Goal: Transaction & Acquisition: Purchase product/service

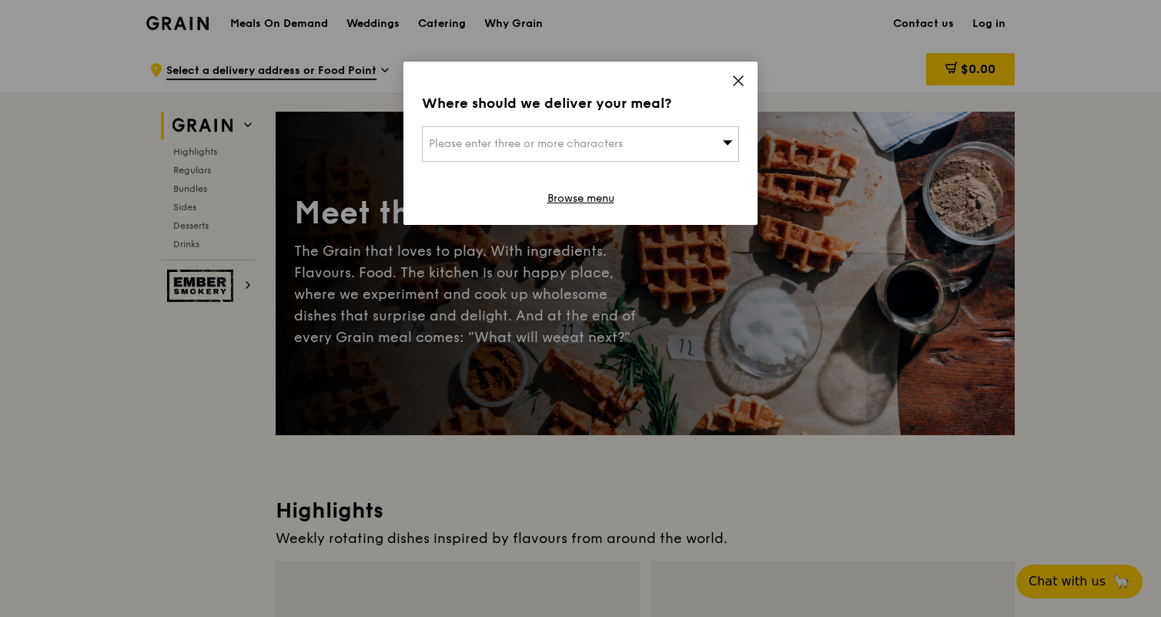
click at [755, 85] on div "Where should we deliver your meal? Please enter three or more characters Browse…" at bounding box center [580, 143] width 354 height 163
click at [753, 80] on div "Where should we deliver your meal? Please enter three or more characters Browse…" at bounding box center [580, 143] width 354 height 163
click at [746, 80] on div "Where should we deliver your meal? Please enter three or more characters Browse…" at bounding box center [580, 143] width 354 height 163
click at [736, 81] on icon at bounding box center [738, 81] width 14 height 14
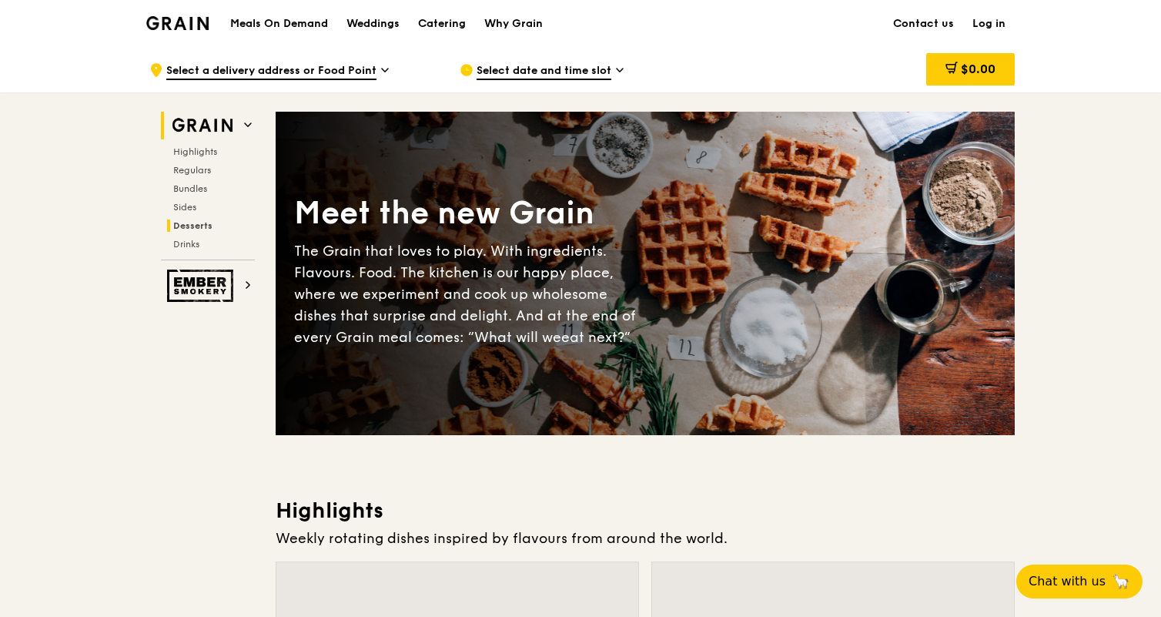
scroll to position [1, 0]
click at [191, 191] on span "Bundles" at bounding box center [191, 187] width 36 height 11
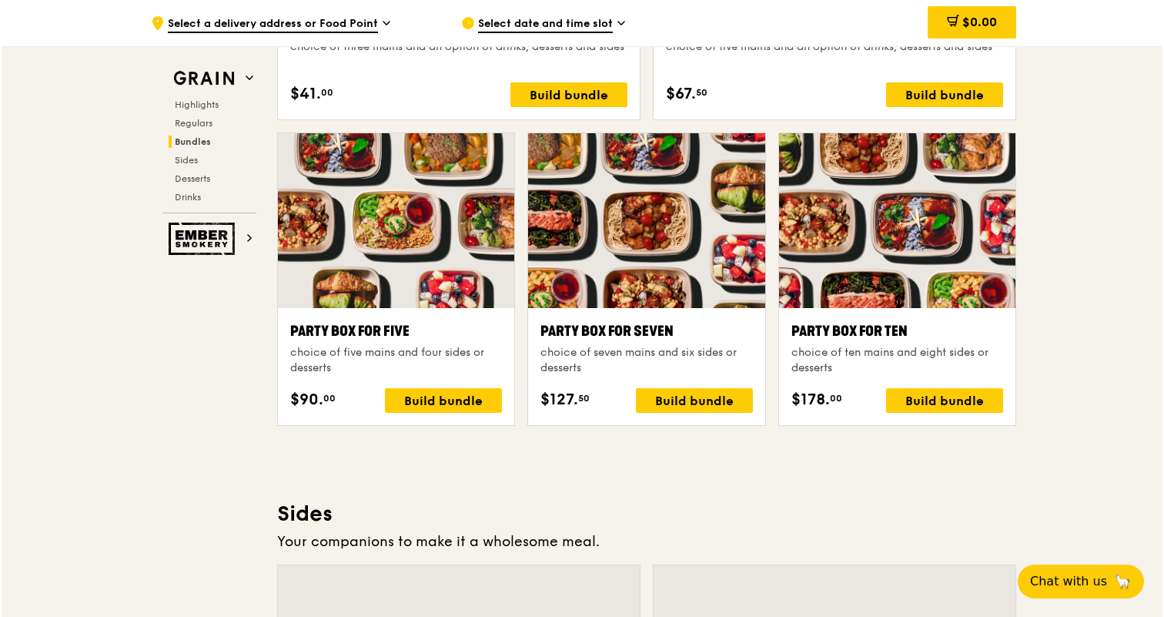
scroll to position [2994, 0]
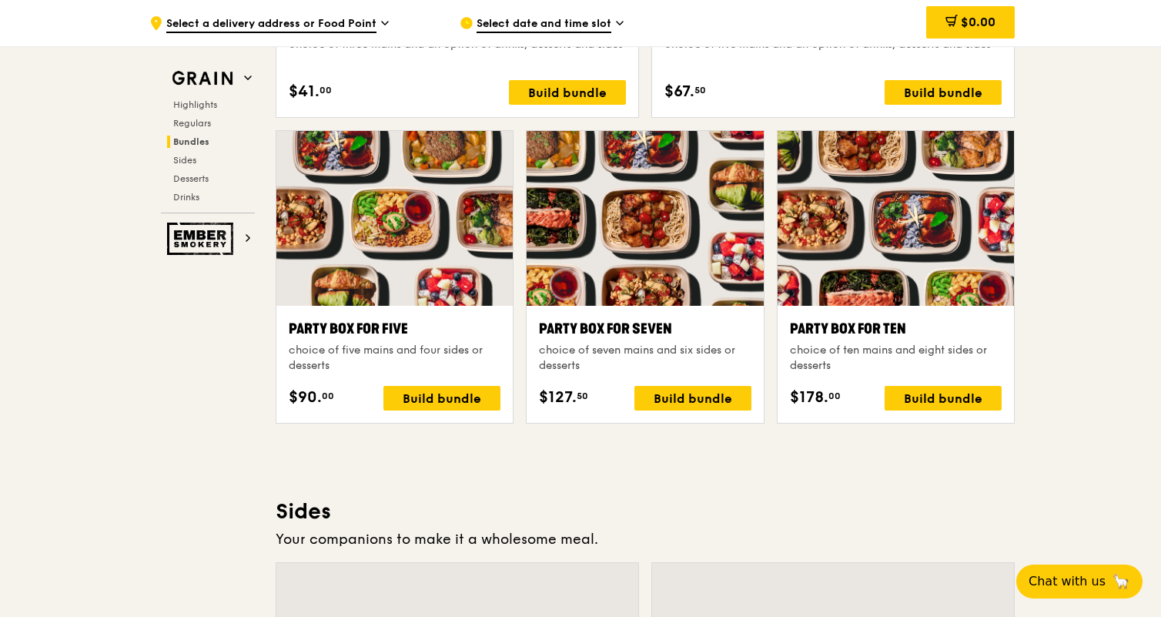
click at [333, 142] on div at bounding box center [394, 218] width 236 height 175
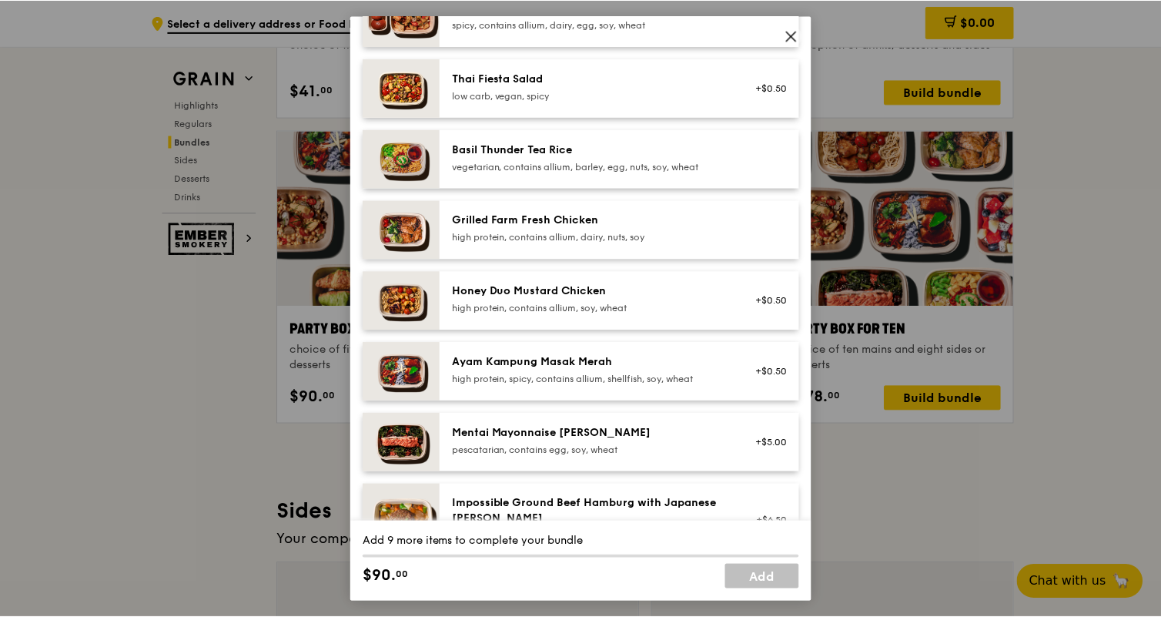
scroll to position [397, 0]
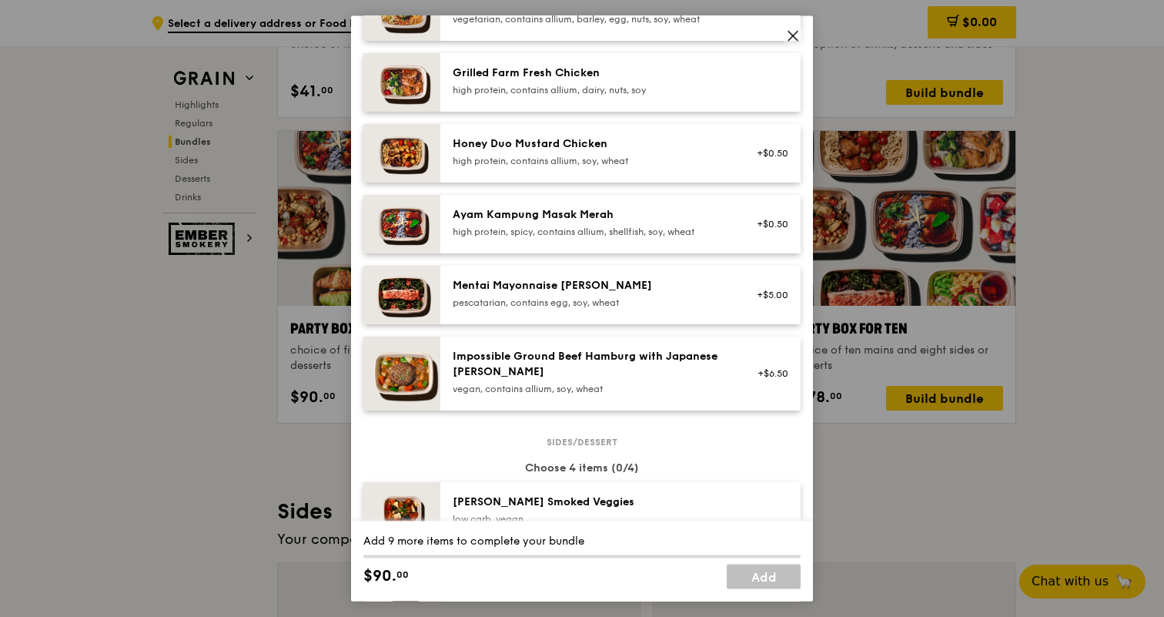
click at [517, 238] on div "Ayam Kampung Masak Merah high protein, spicy, contains allium, shellfish, soy, …" at bounding box center [590, 223] width 295 height 34
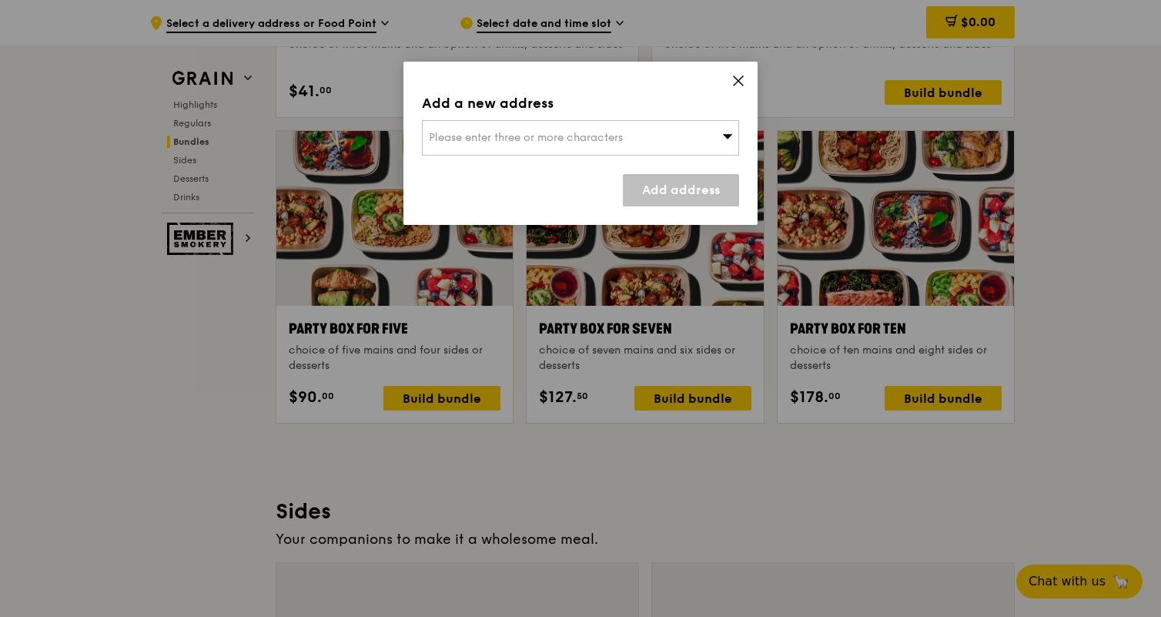
click at [735, 74] on icon at bounding box center [738, 81] width 14 height 14
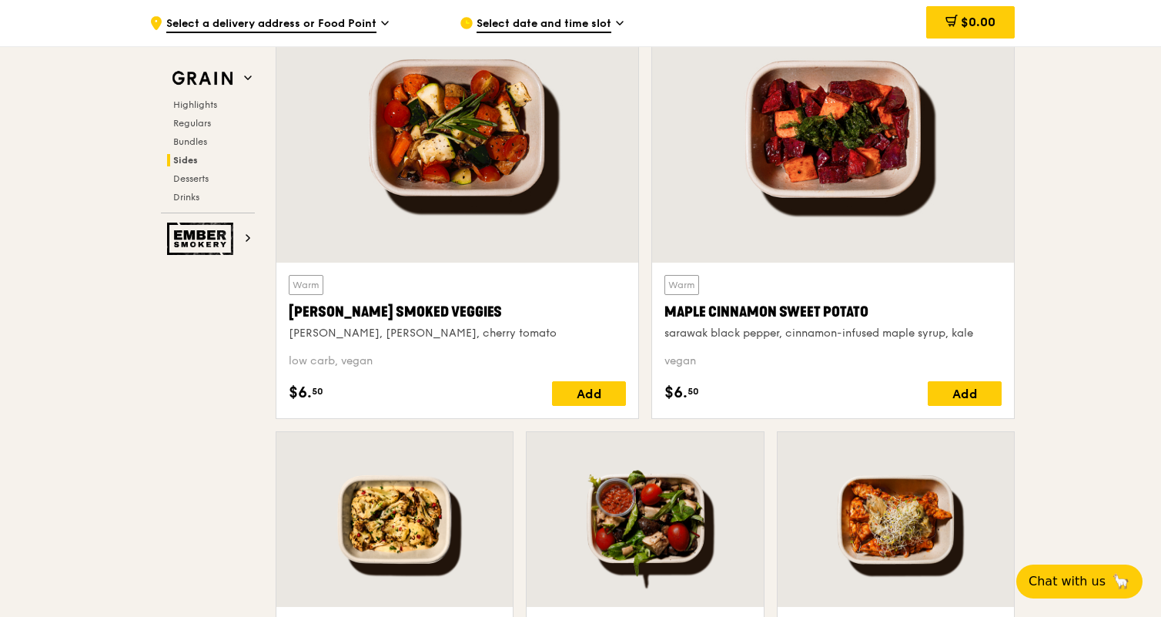
scroll to position [3538, 0]
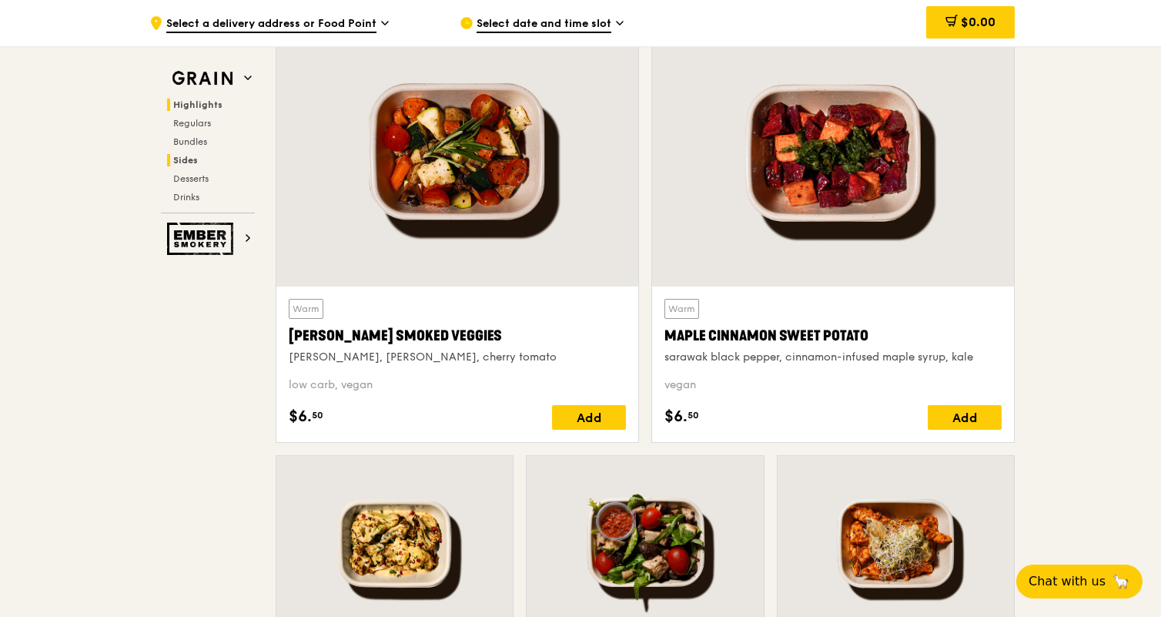
click at [213, 104] on span "Highlights" at bounding box center [197, 104] width 49 height 11
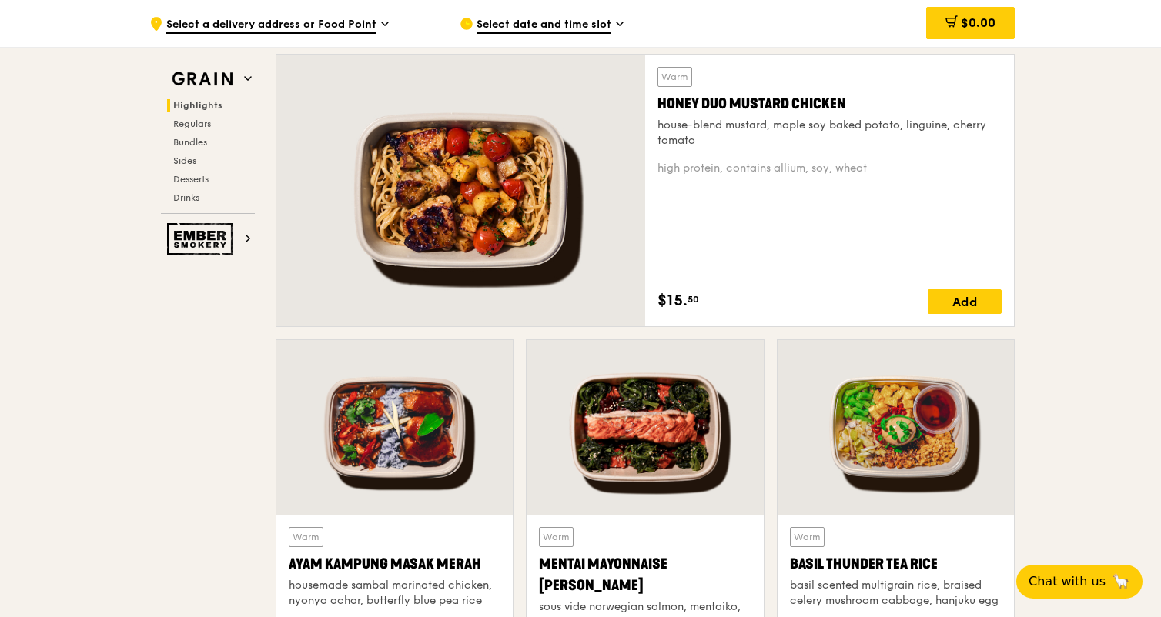
scroll to position [1118, 0]
